Goal: Navigation & Orientation: Find specific page/section

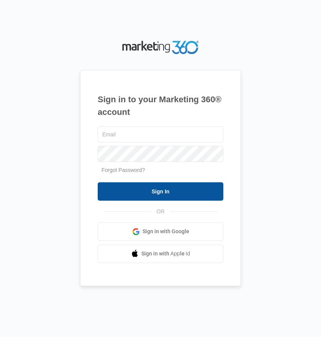
type input "[EMAIL_ADDRESS][DOMAIN_NAME]"
click at [152, 191] on input "Sign In" at bounding box center [161, 191] width 126 height 18
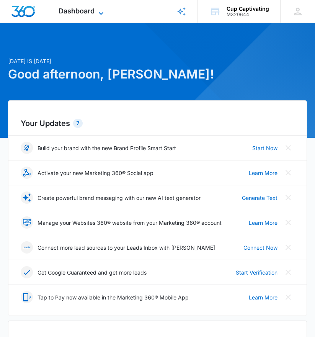
click at [98, 9] on icon at bounding box center [100, 13] width 9 height 9
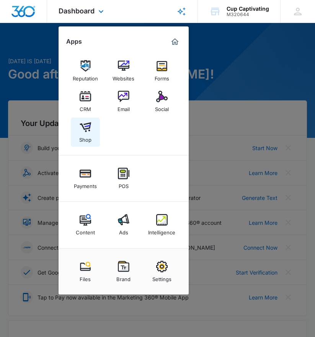
click at [84, 124] on img at bounding box center [85, 126] width 11 height 11
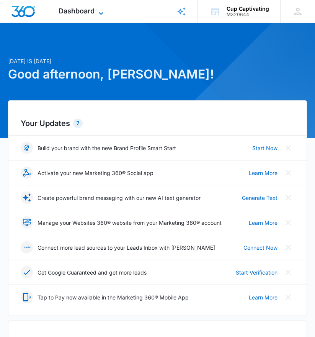
click at [99, 13] on icon at bounding box center [101, 13] width 5 height 3
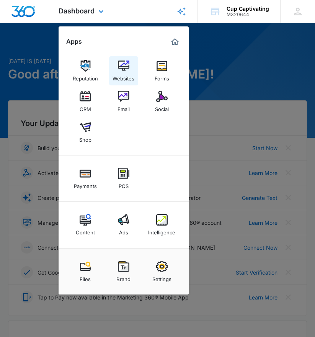
click at [125, 63] on img at bounding box center [123, 65] width 11 height 11
